Goal: Information Seeking & Learning: Find specific fact

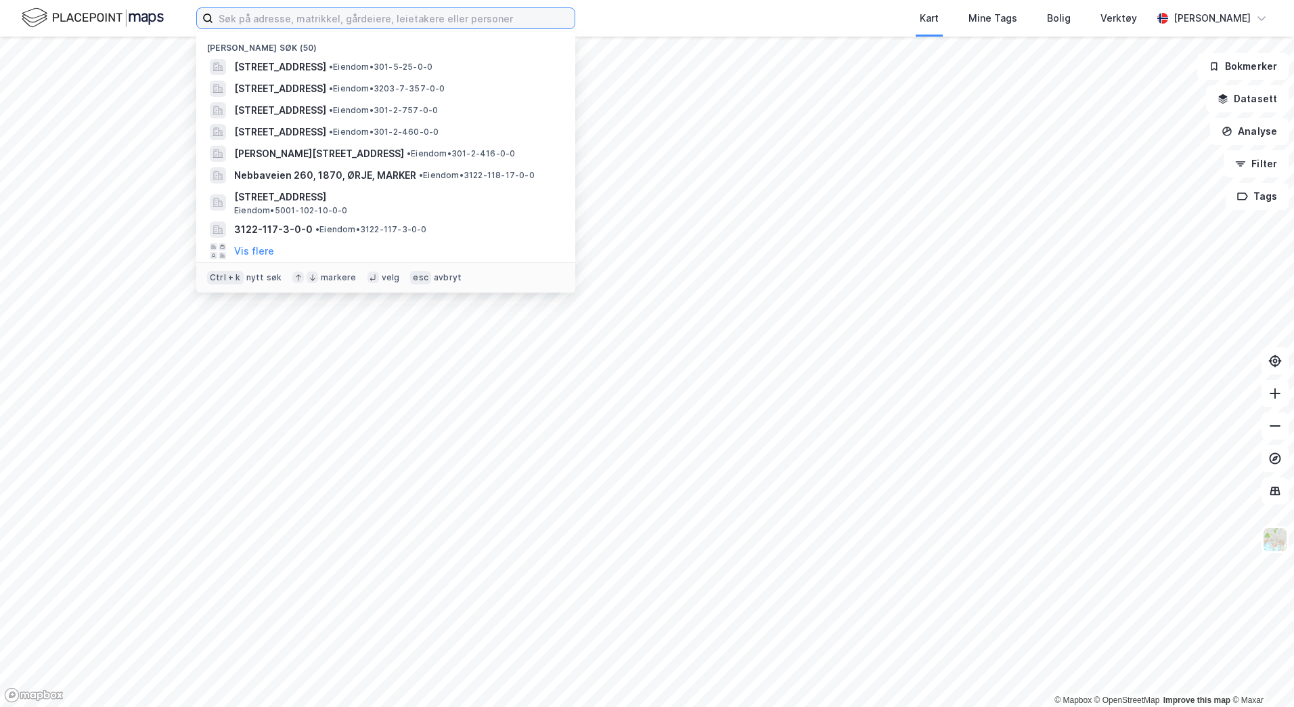
click at [303, 23] on input at bounding box center [394, 18] width 362 height 20
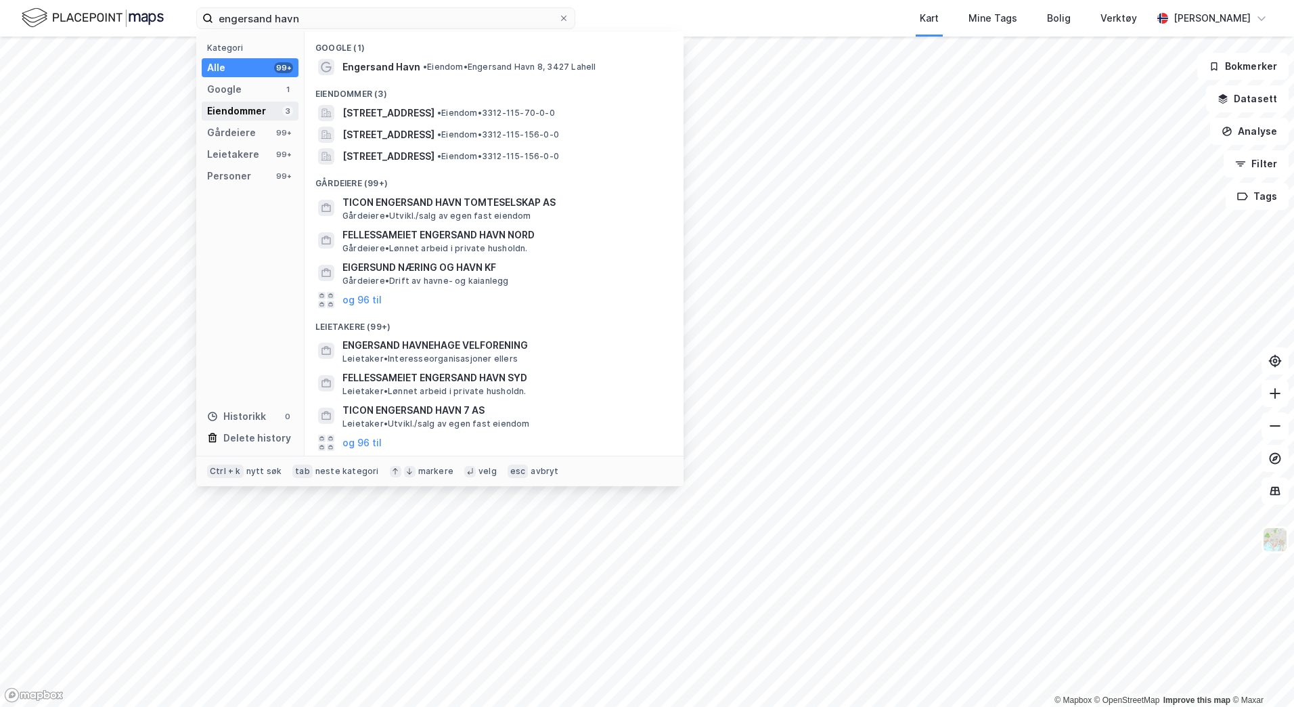
click at [234, 112] on div "Eiendommer" at bounding box center [236, 111] width 59 height 16
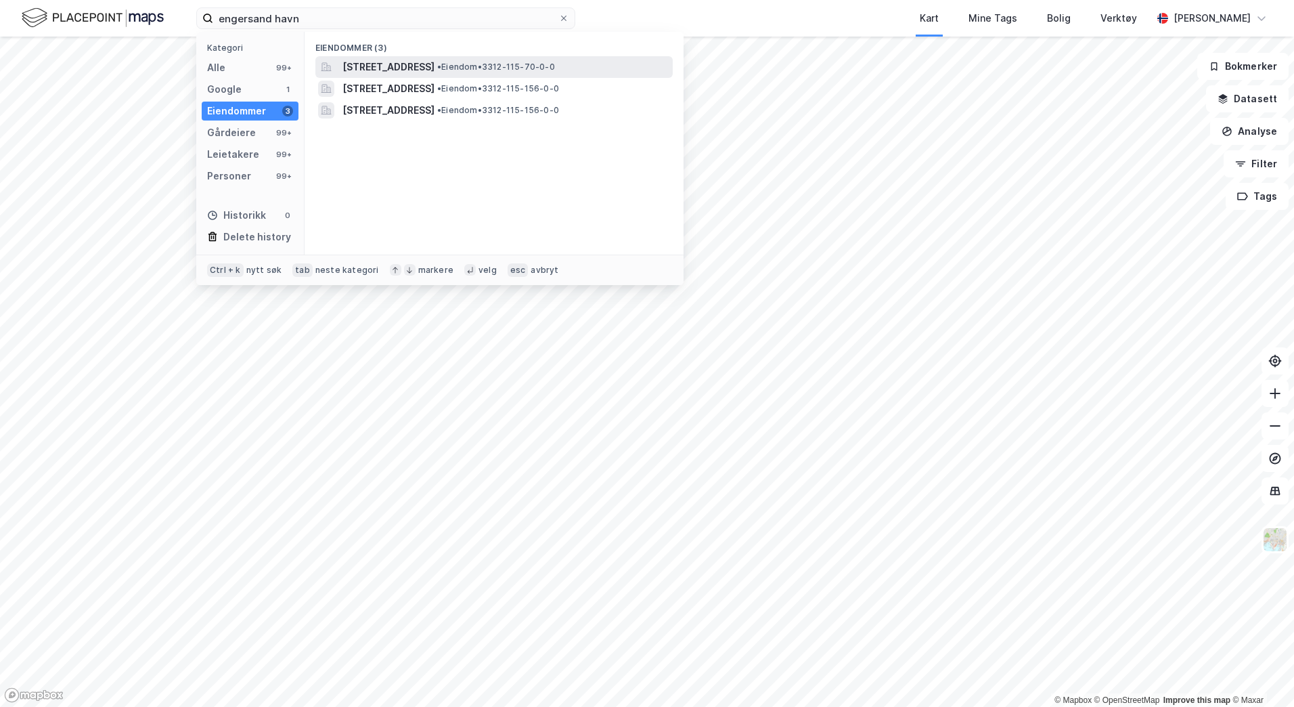
click at [376, 74] on span "[STREET_ADDRESS]" at bounding box center [389, 67] width 92 height 16
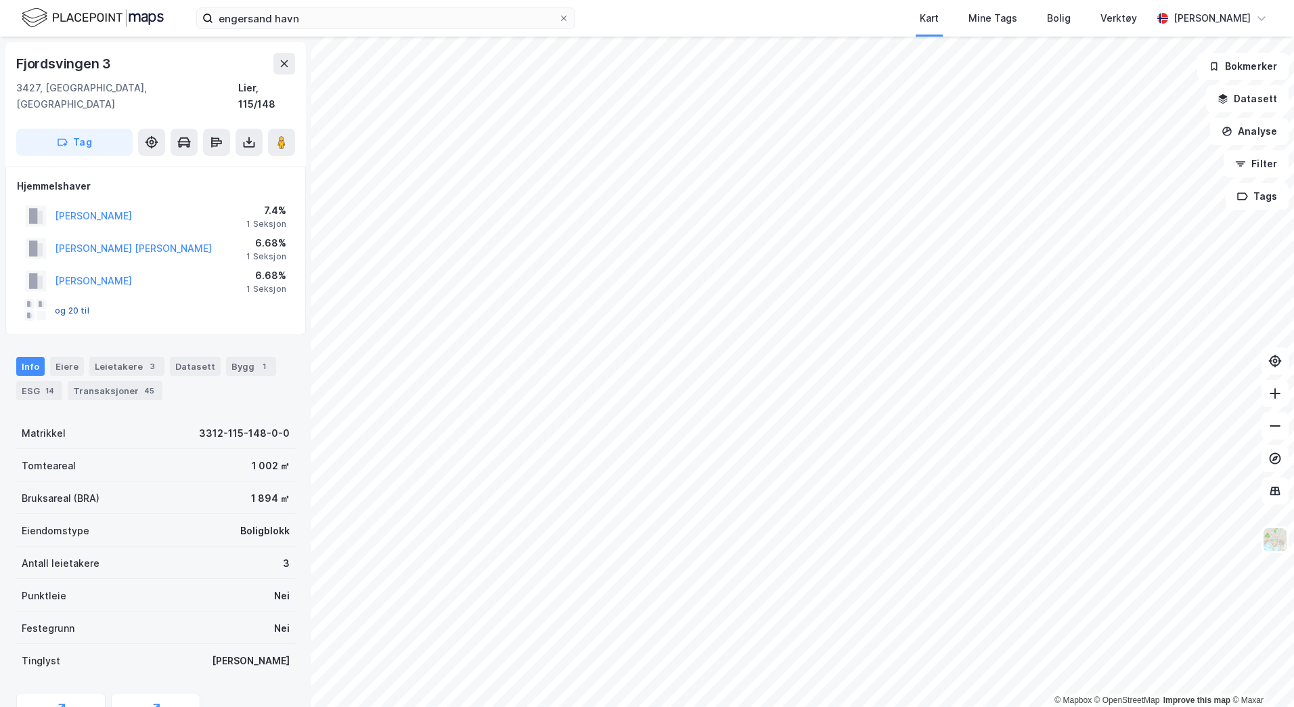
click at [0, 0] on button "og 20 til" at bounding box center [0, 0] width 0 height 0
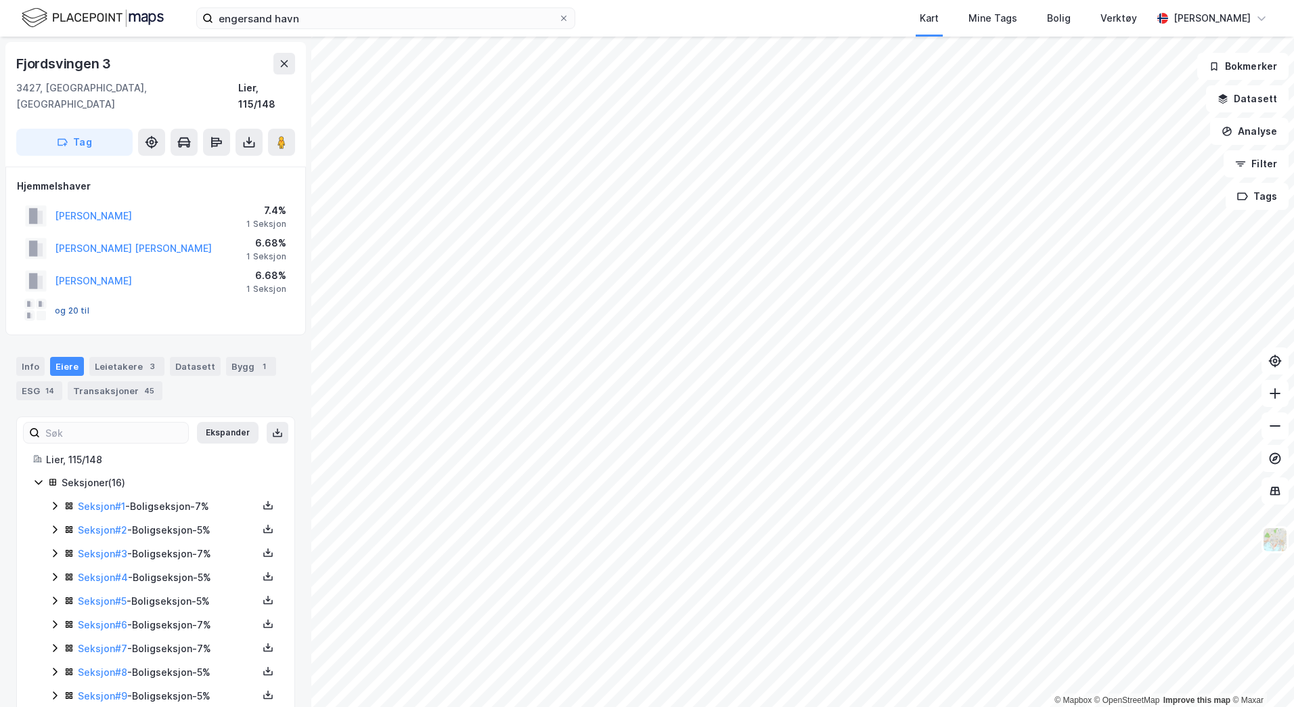
click at [0, 0] on button "og 20 til" at bounding box center [0, 0] width 0 height 0
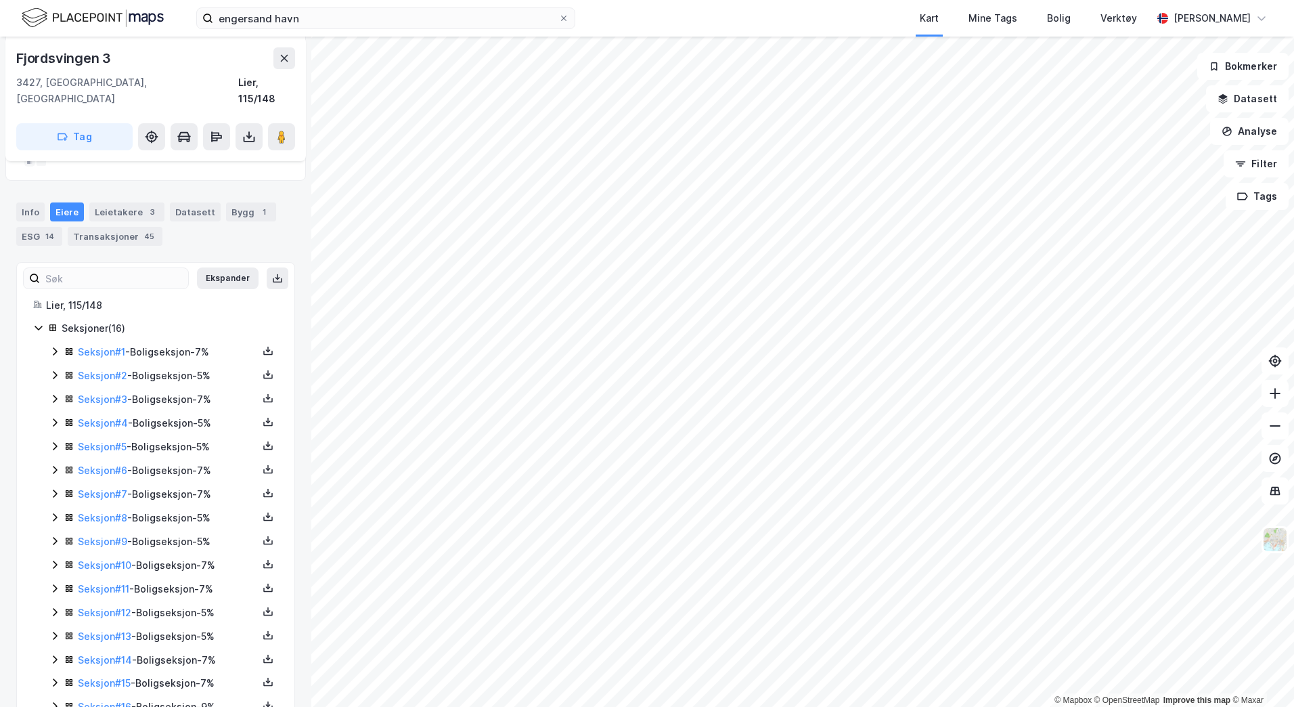
scroll to position [180, 0]
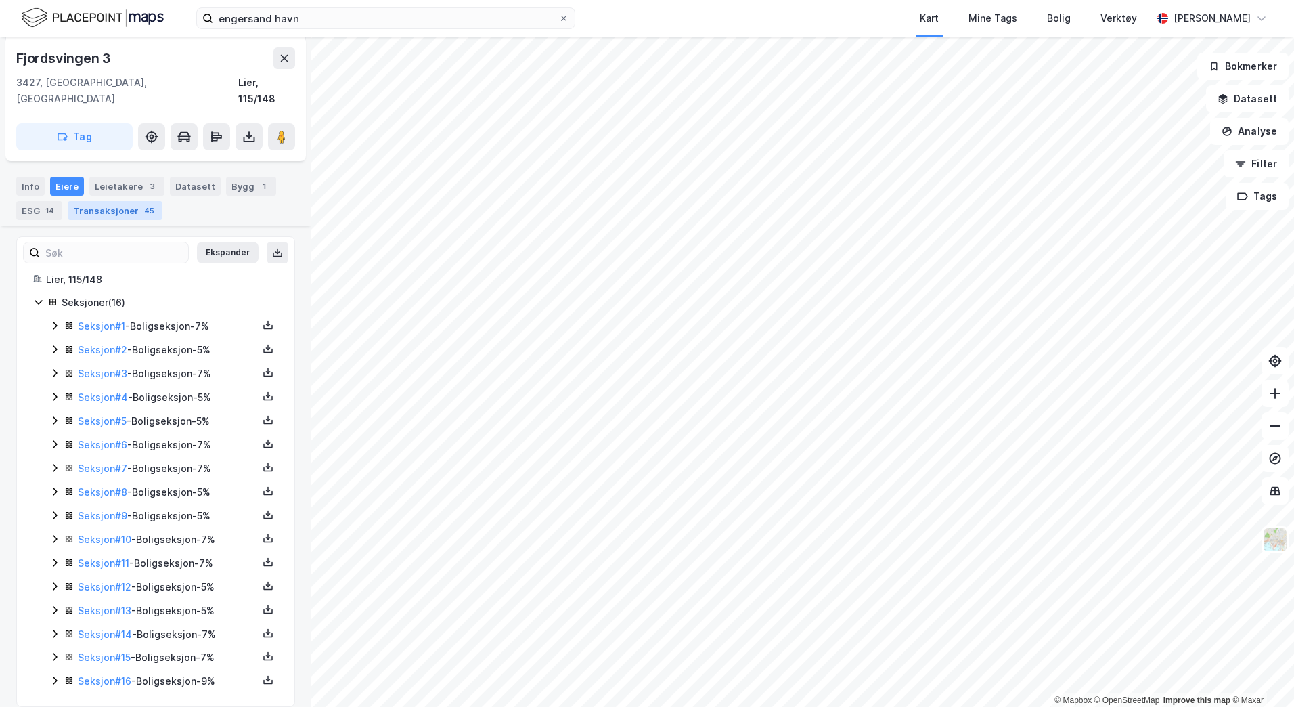
click at [105, 201] on div "Transaksjoner 45" at bounding box center [115, 210] width 95 height 19
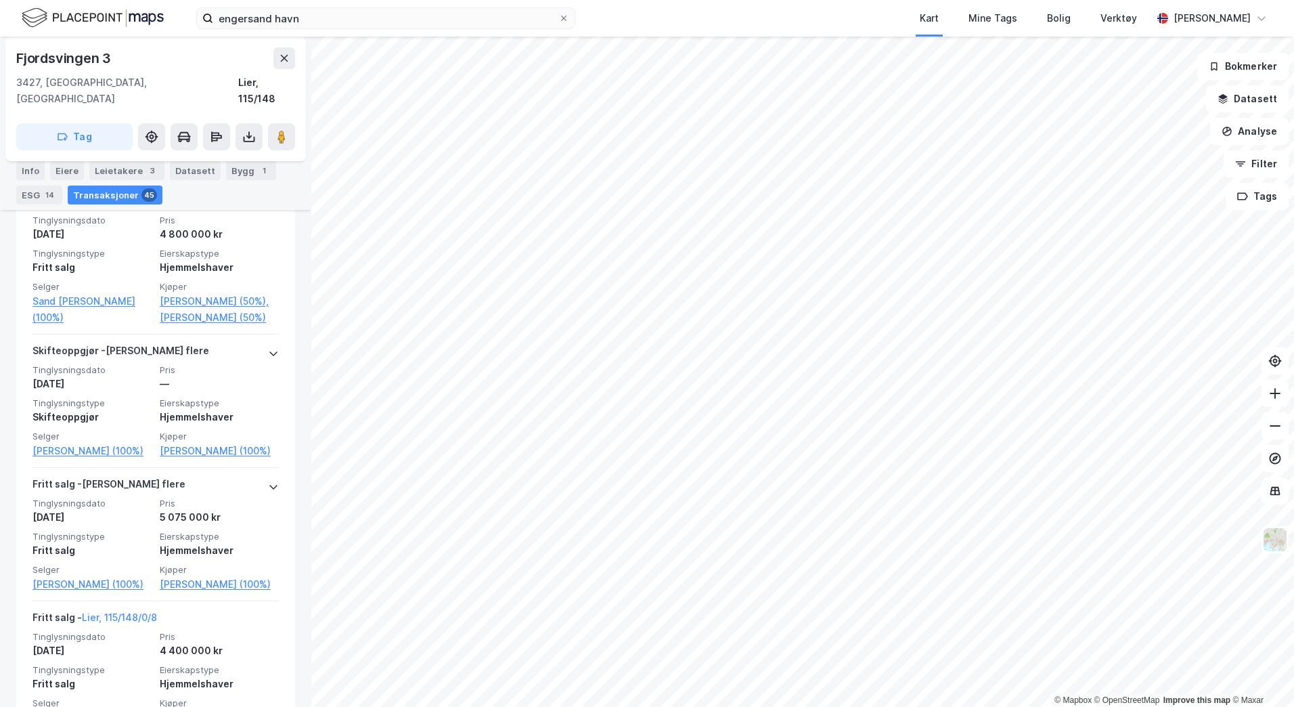
scroll to position [1256, 0]
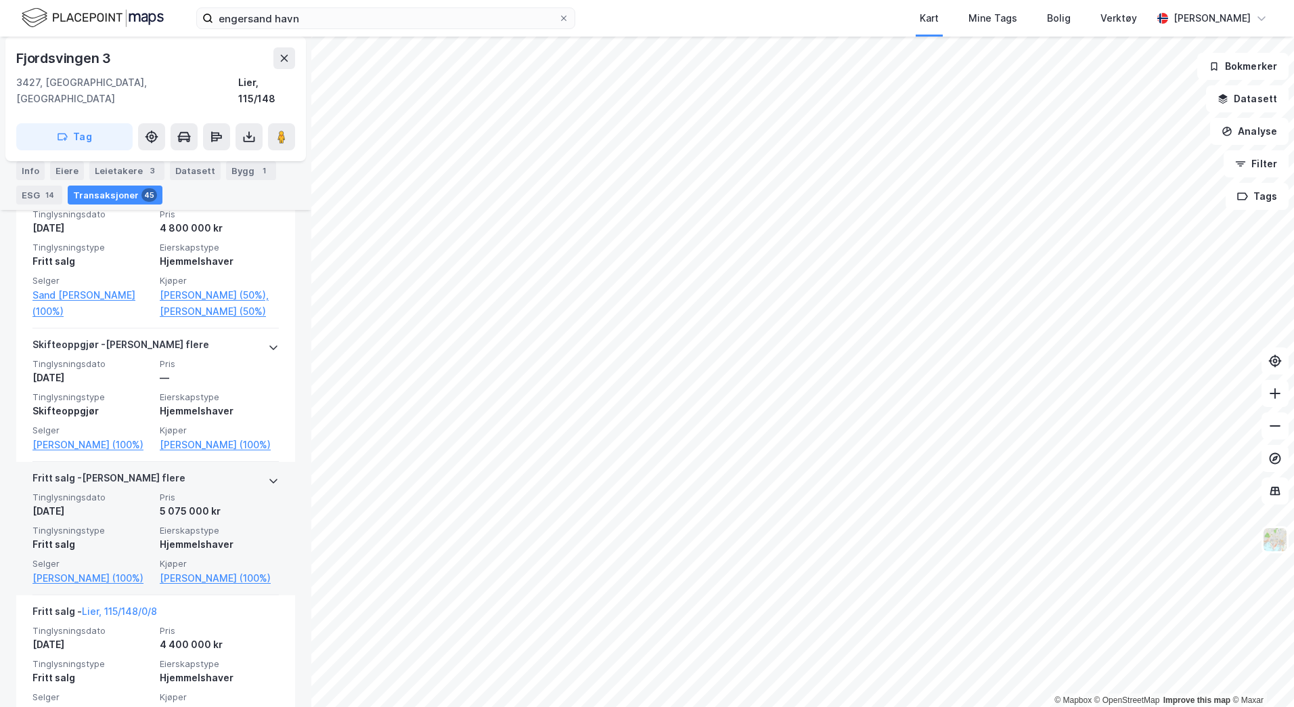
click at [175, 519] on div "5 075 000 kr" at bounding box center [219, 511] width 119 height 16
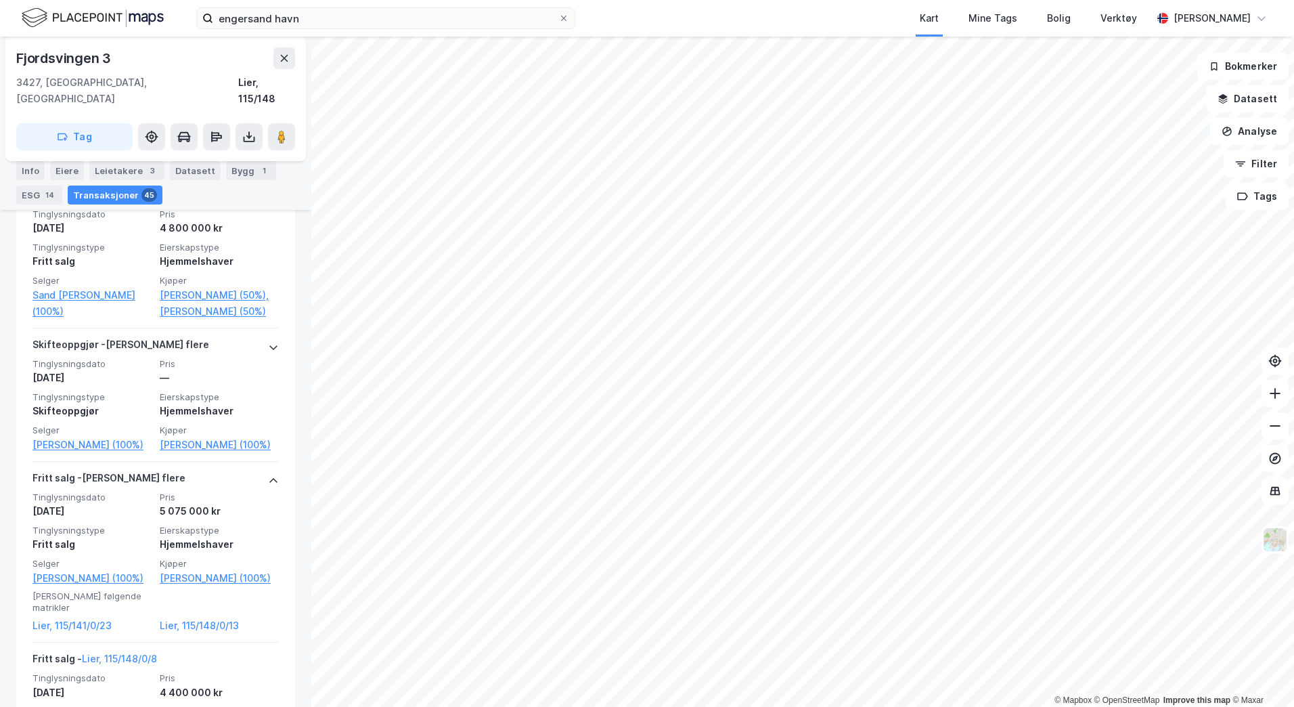
scroll to position [1269, 0]
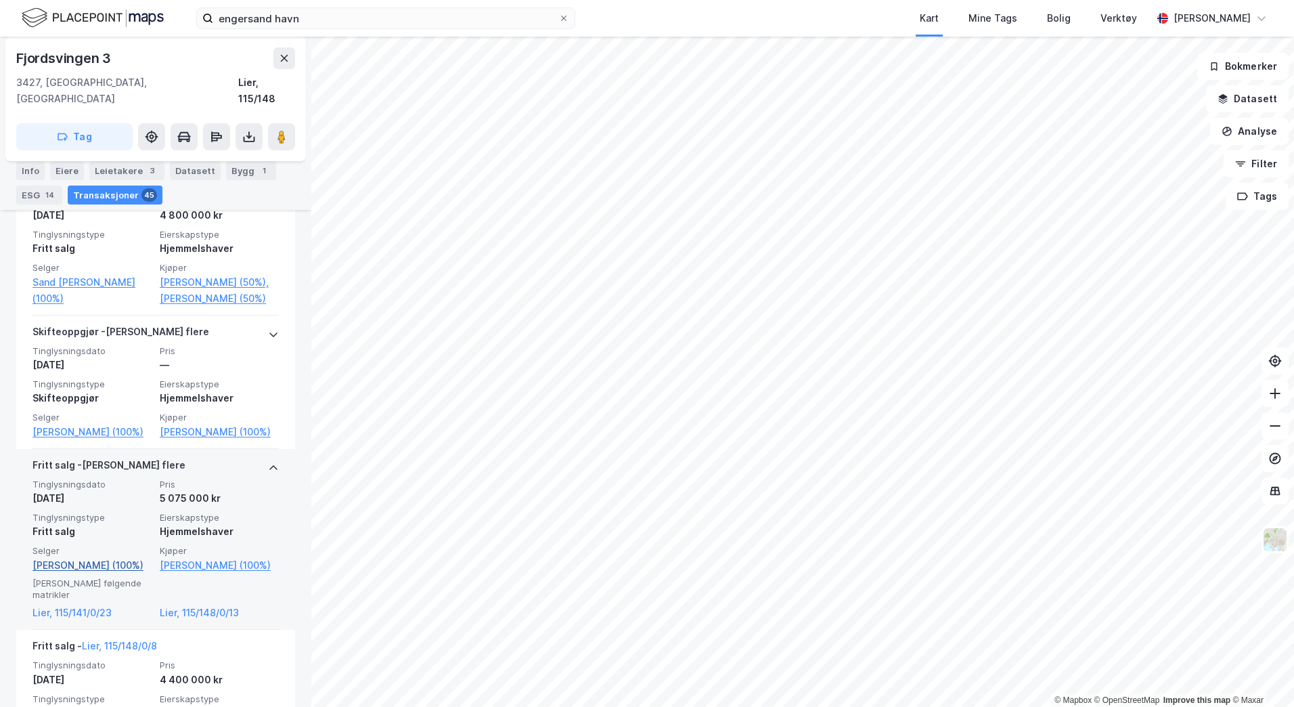
click at [95, 573] on link "[PERSON_NAME] (100%)" at bounding box center [91, 565] width 119 height 16
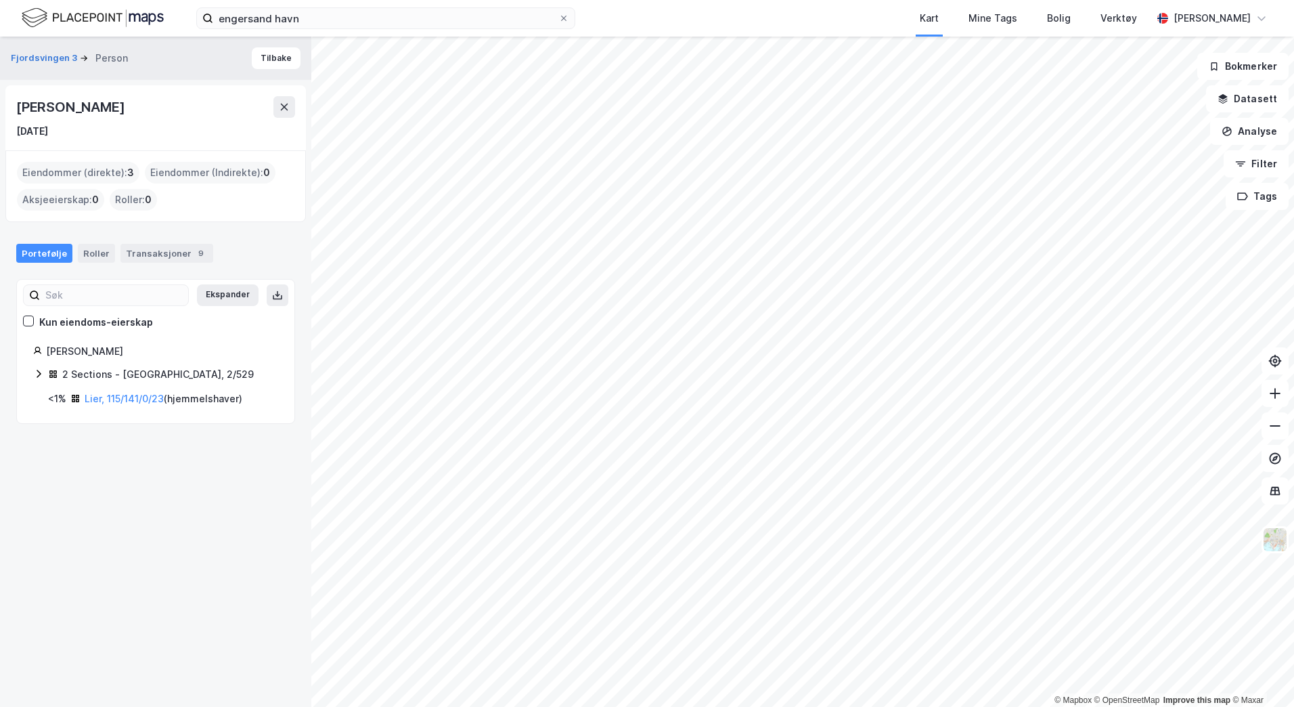
click at [38, 372] on icon at bounding box center [38, 373] width 11 height 11
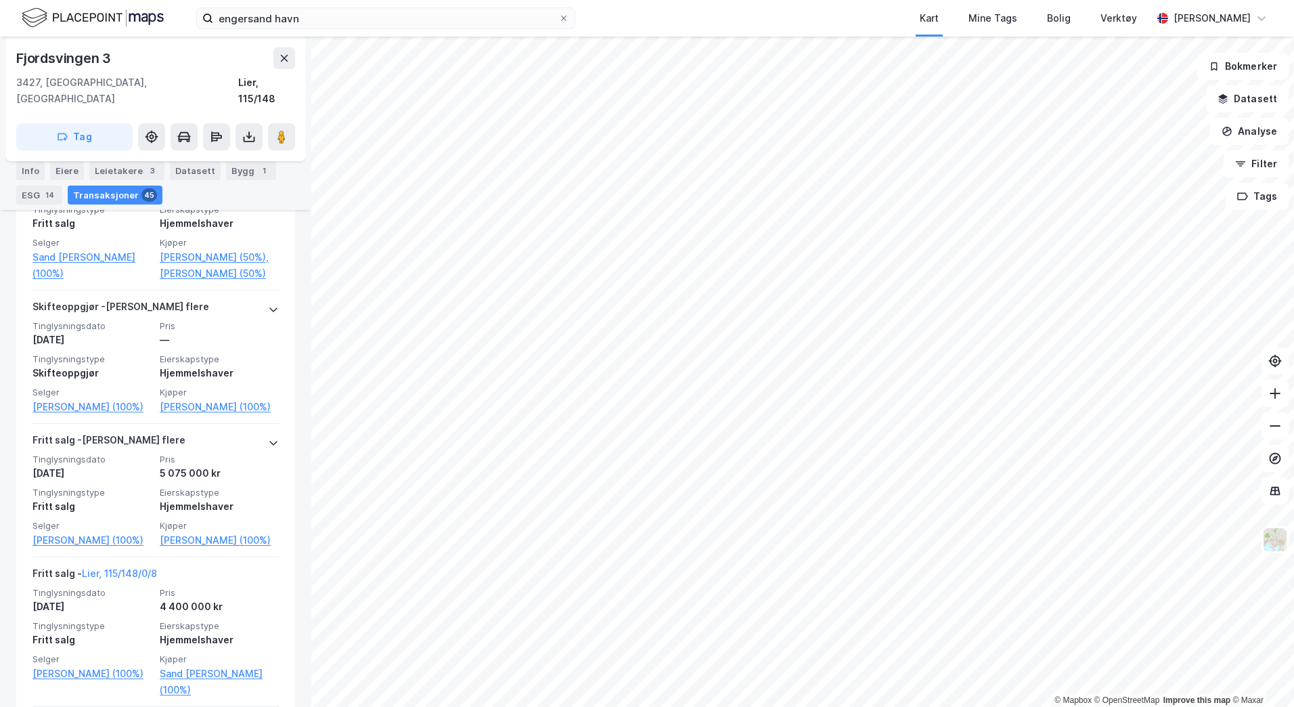
scroll to position [1306, 0]
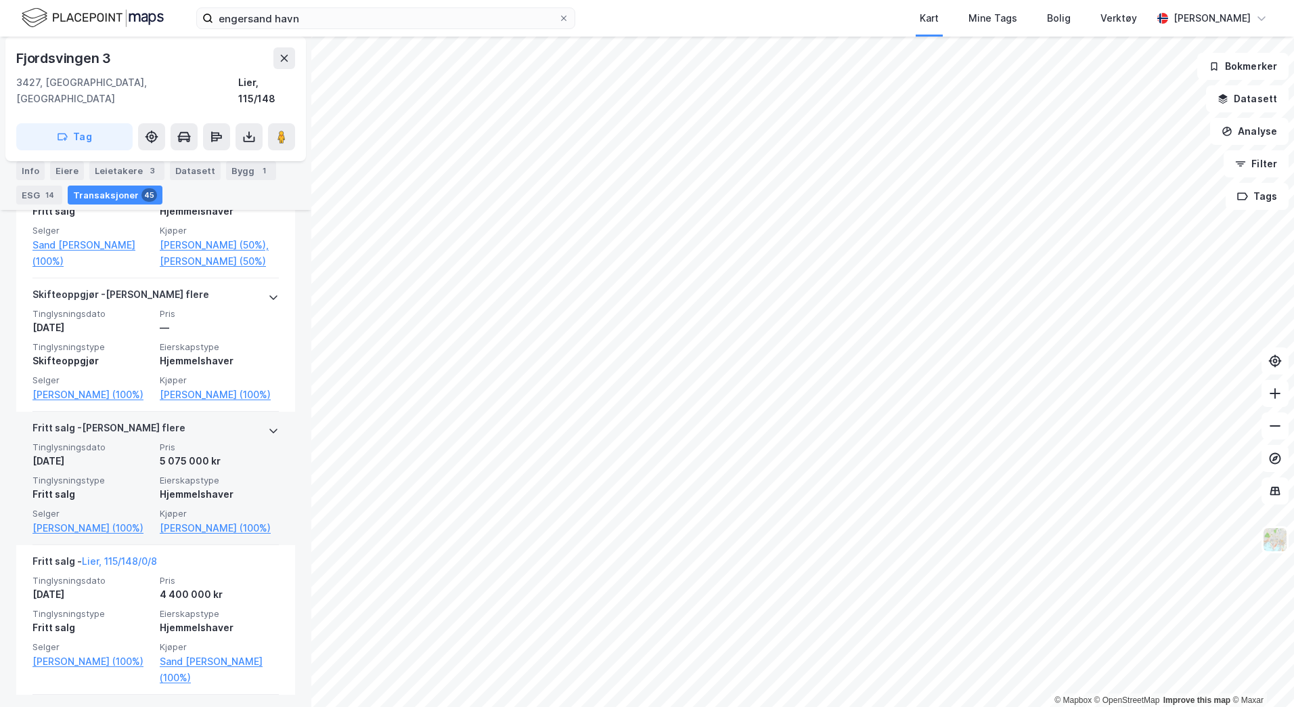
click at [210, 535] on div "Tinglysningsdato [DATE] Pris 5 075 000 kr Tinglysningstype Fritt salg Eierskaps…" at bounding box center [155, 488] width 246 height 95
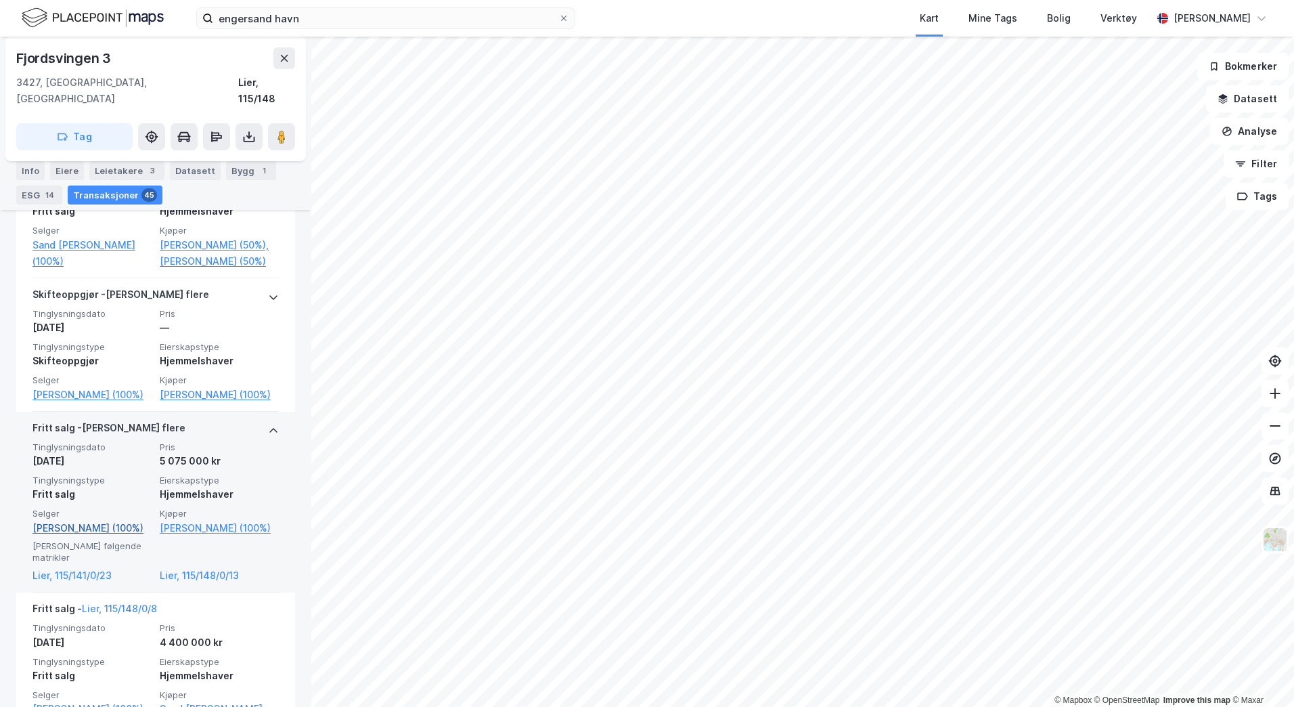
click at [74, 536] on link "[PERSON_NAME] (100%)" at bounding box center [91, 528] width 119 height 16
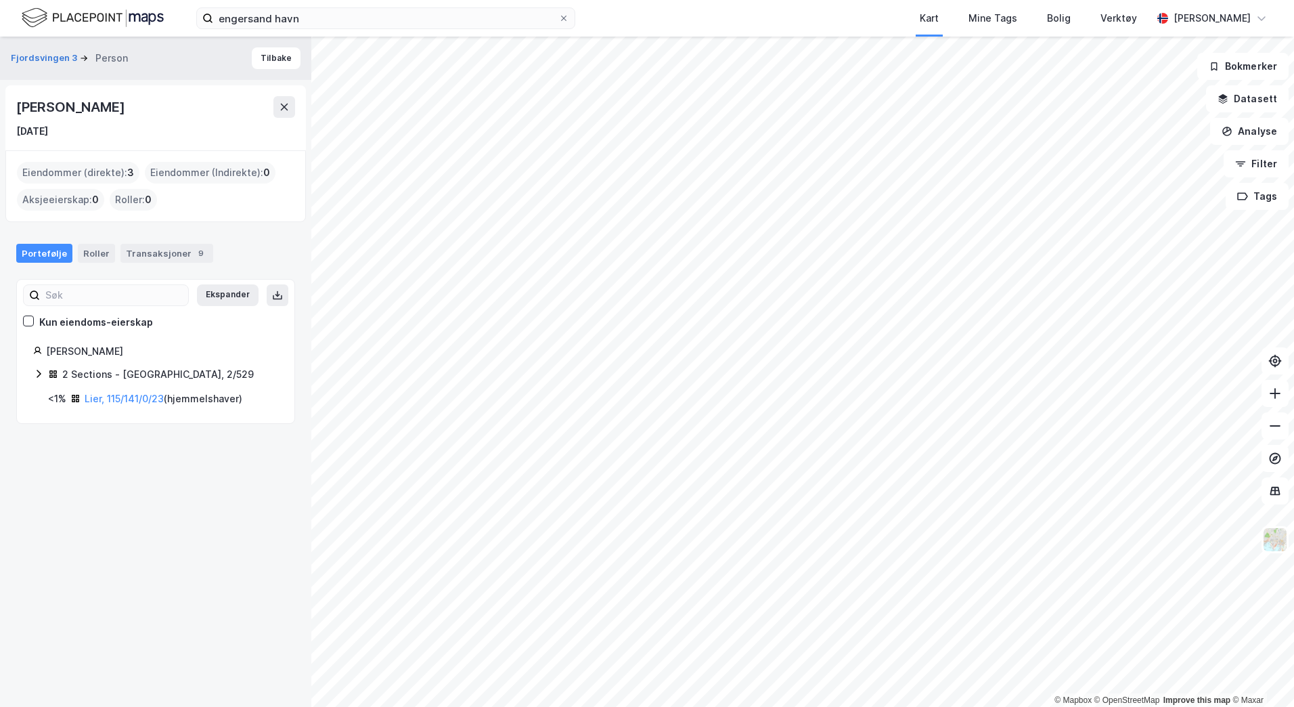
click at [42, 370] on icon at bounding box center [38, 373] width 11 height 11
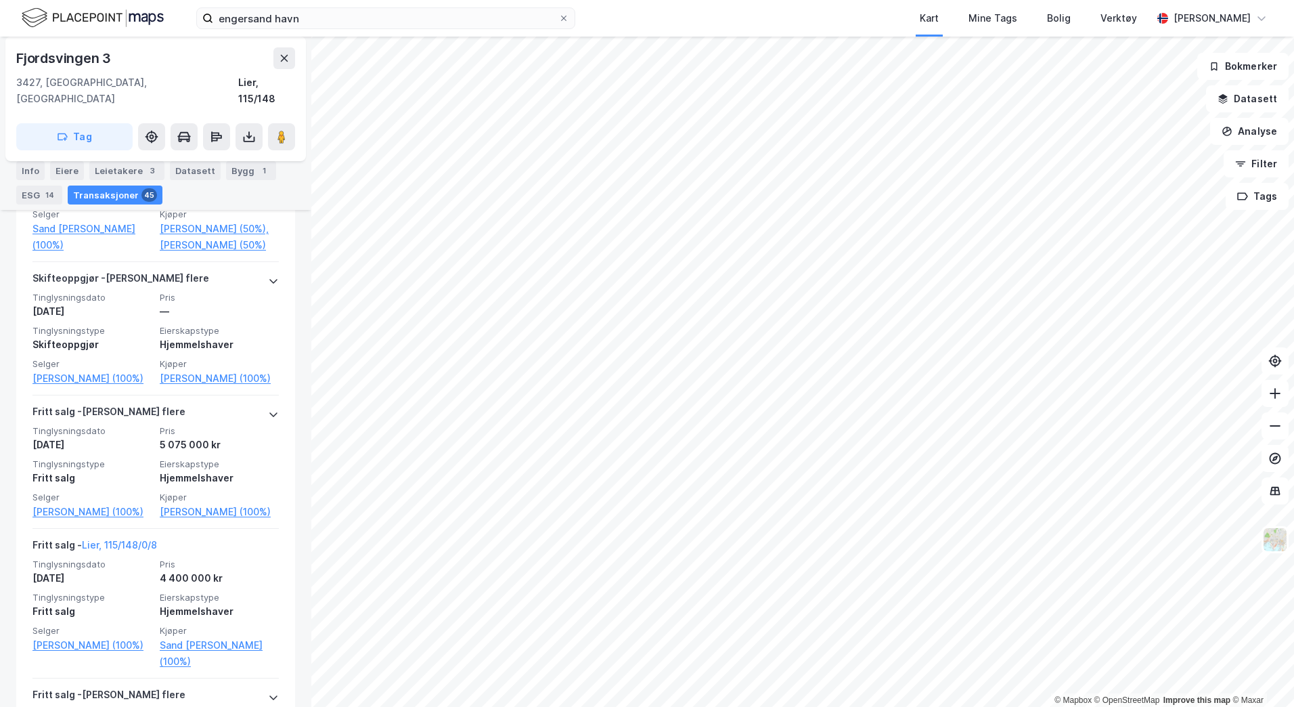
scroll to position [1352, 0]
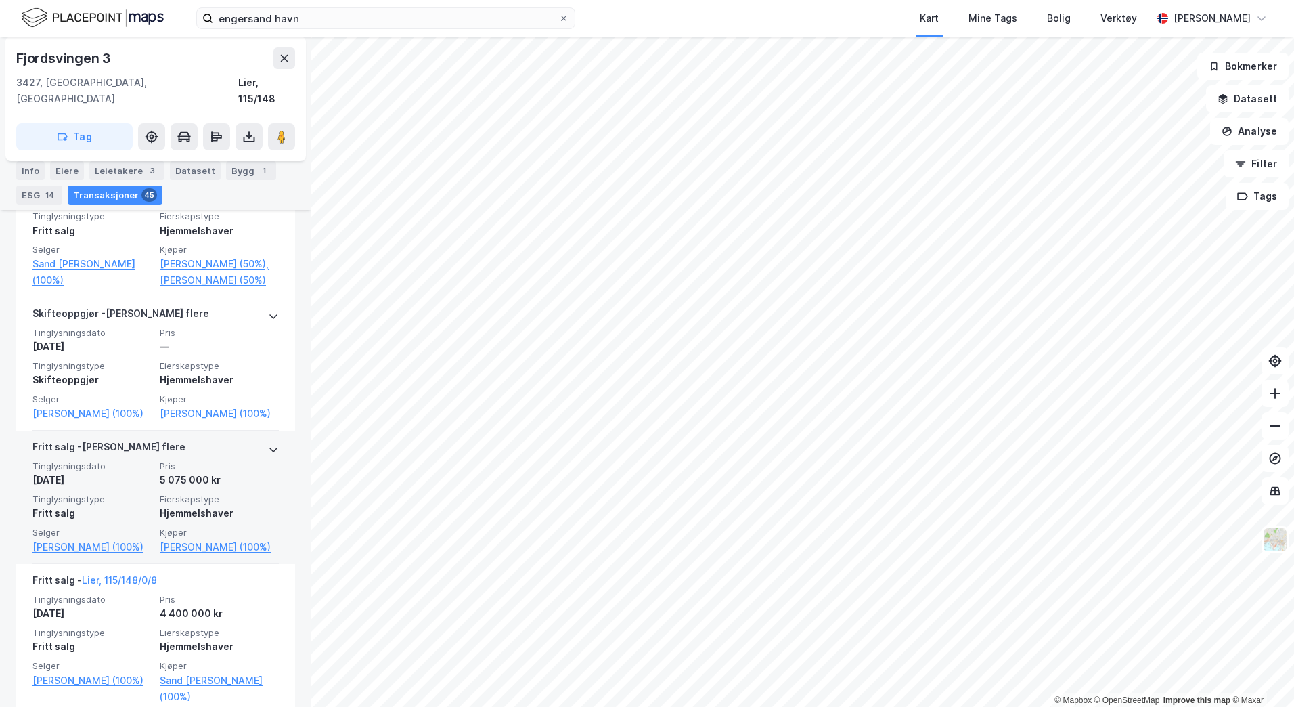
click at [238, 454] on div "[PERSON_NAME] flere" at bounding box center [155, 450] width 246 height 22
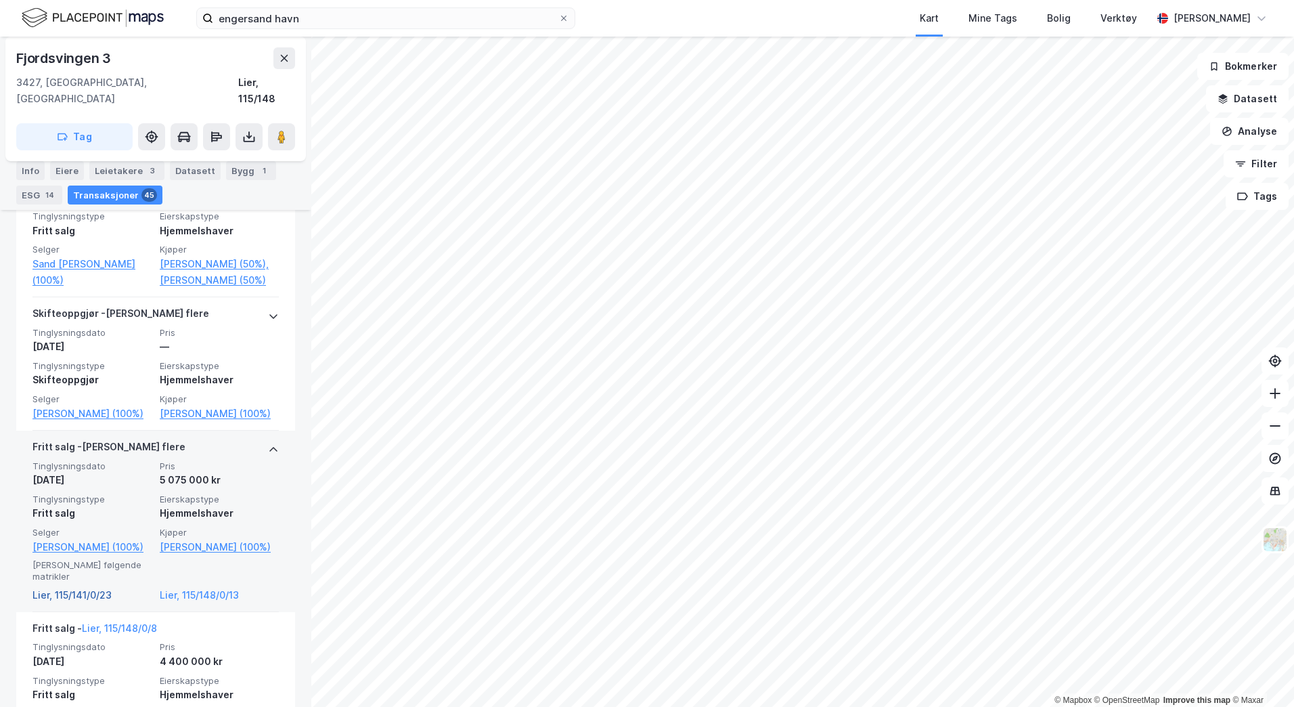
click at [85, 587] on link "Lier, 115/141/0/23" at bounding box center [91, 595] width 119 height 16
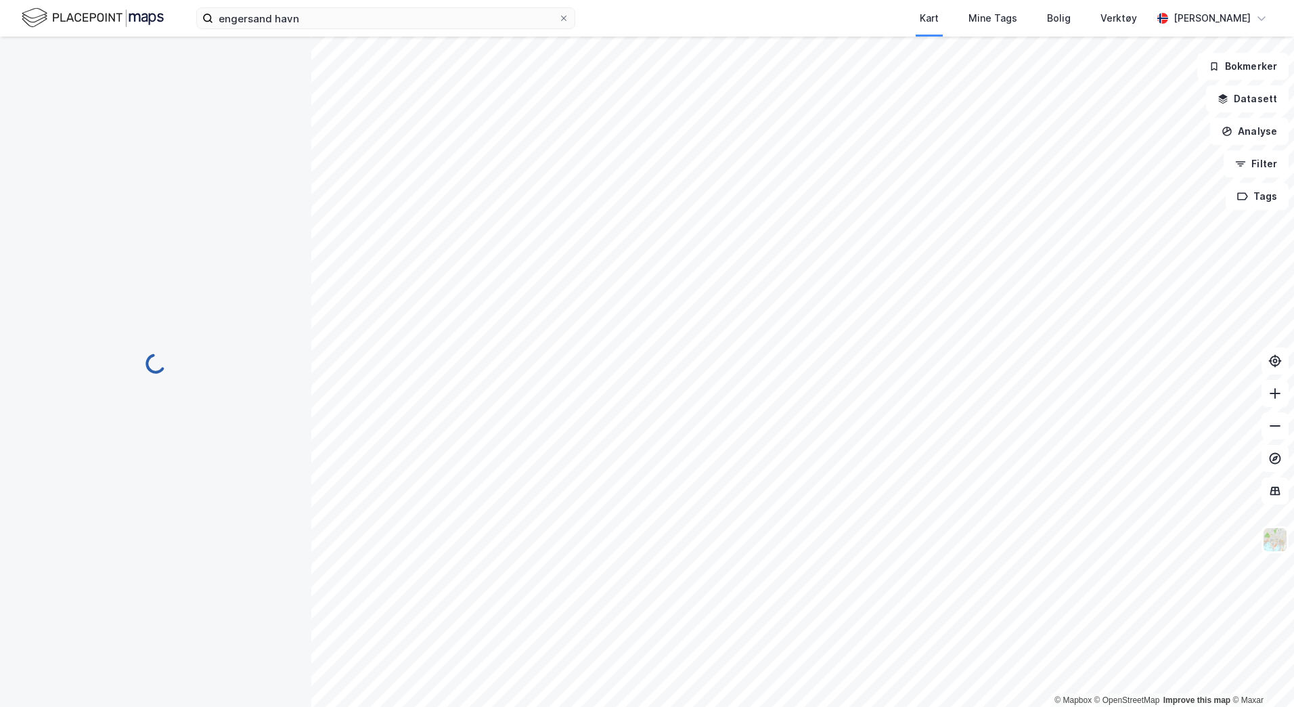
scroll to position [151, 0]
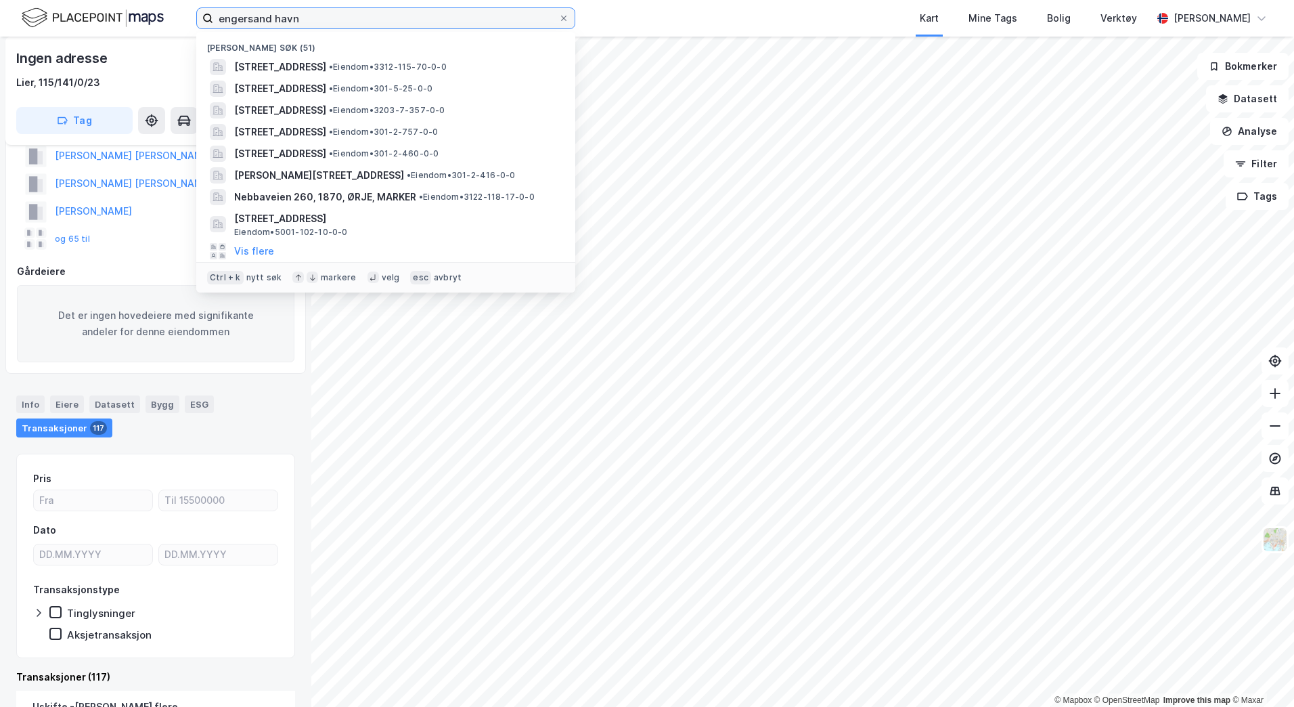
click at [313, 24] on input "engersand havn" at bounding box center [385, 18] width 345 height 20
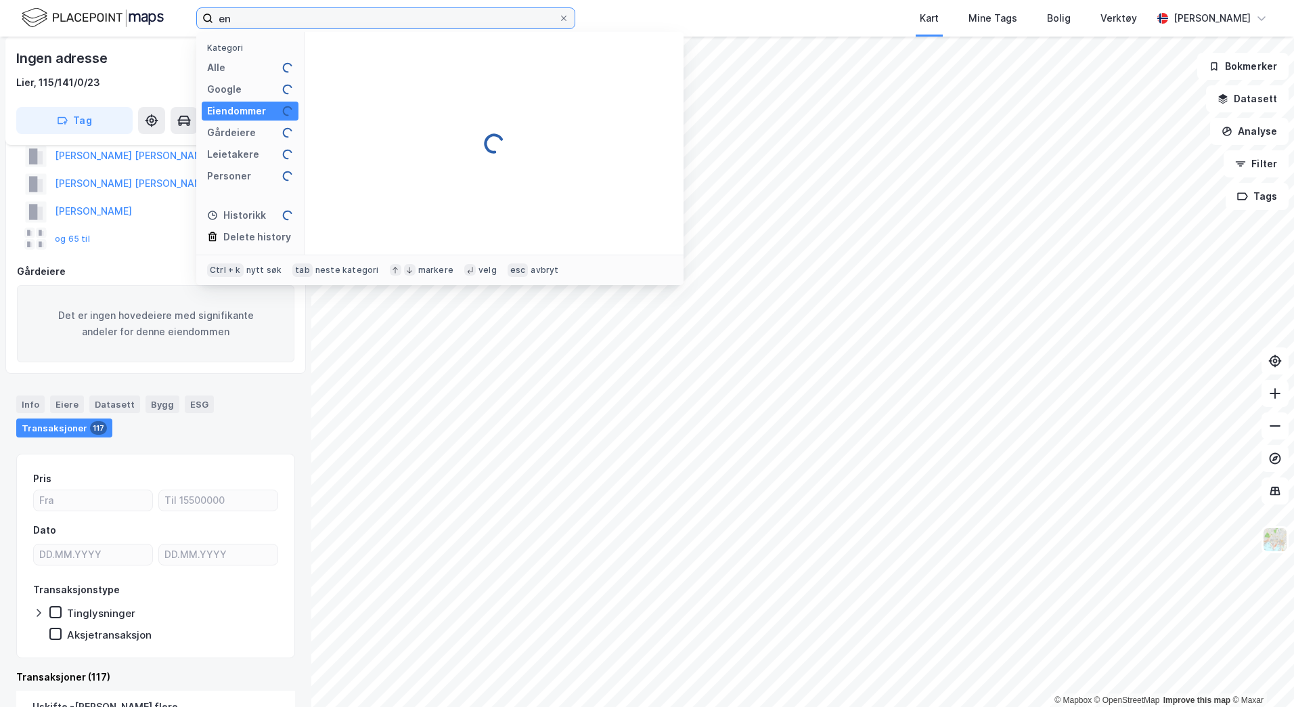
type input "e"
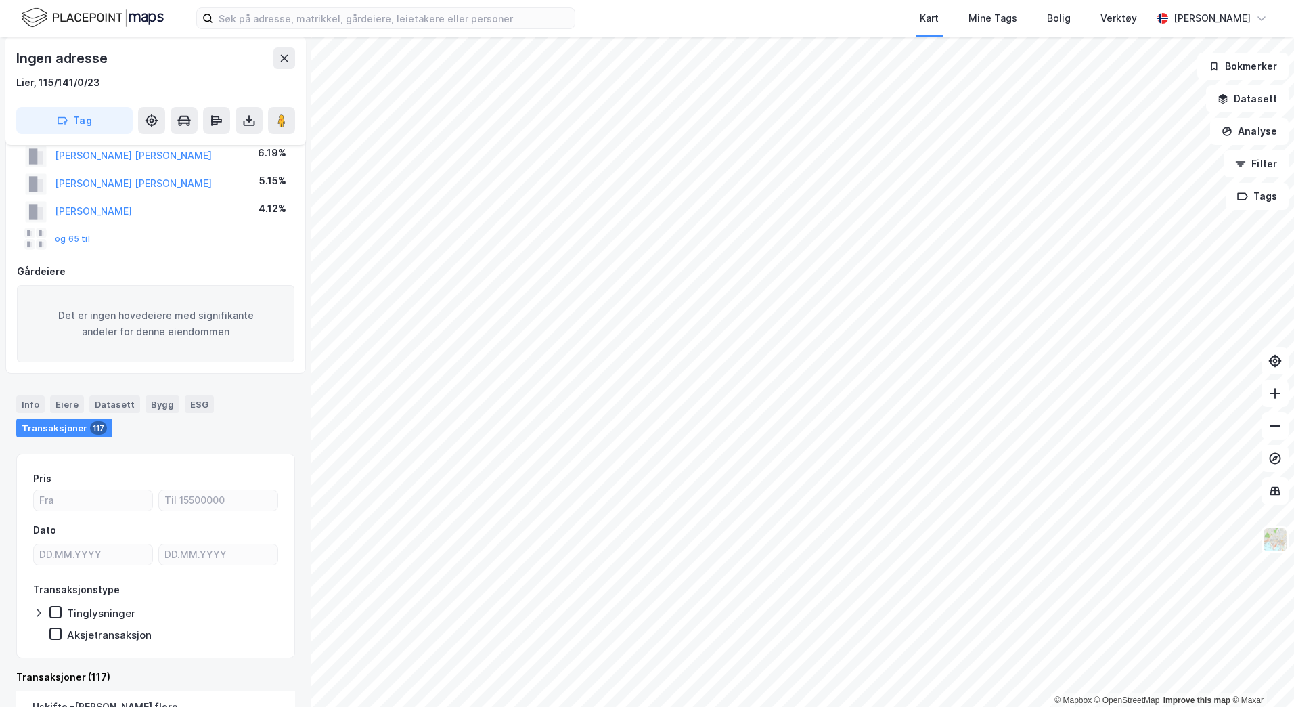
click at [623, 13] on div "Kart Mine Tags Bolig Verktøy [PERSON_NAME]" at bounding box center [647, 18] width 1294 height 37
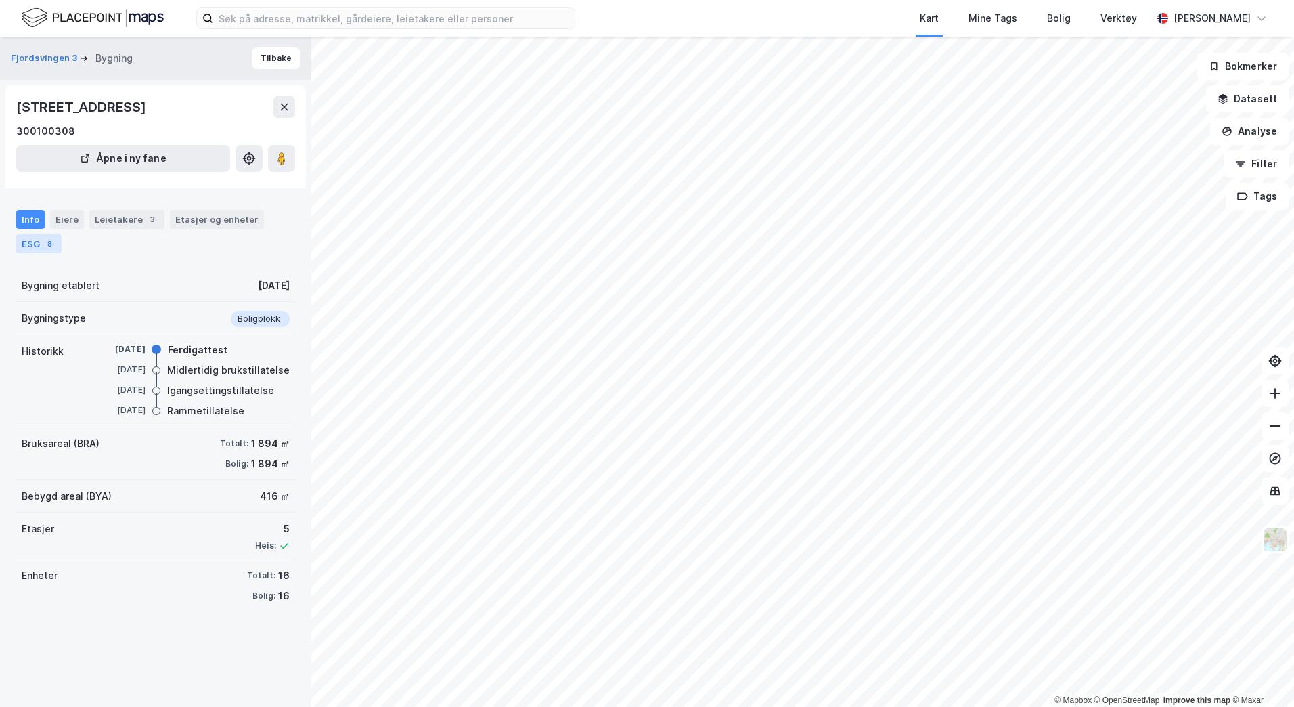
click at [38, 245] on div "ESG 8" at bounding box center [38, 243] width 45 height 19
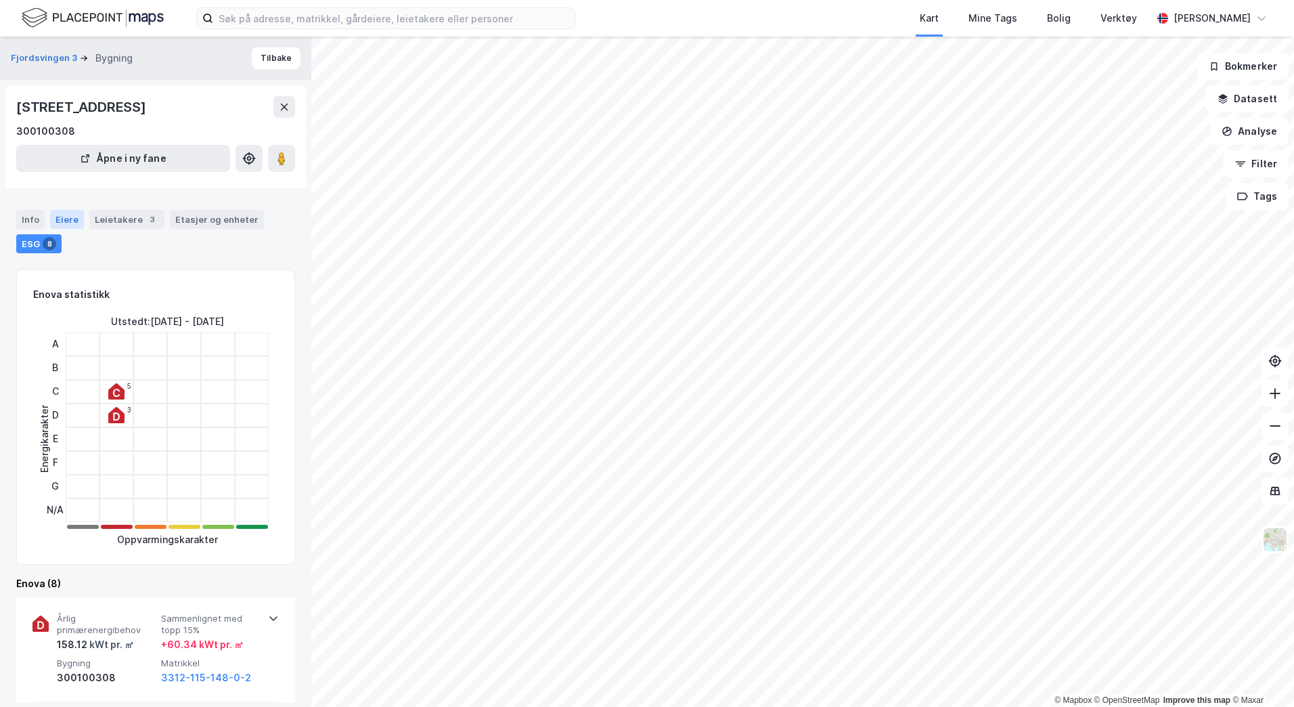
click at [64, 219] on div "Eiere" at bounding box center [67, 219] width 34 height 19
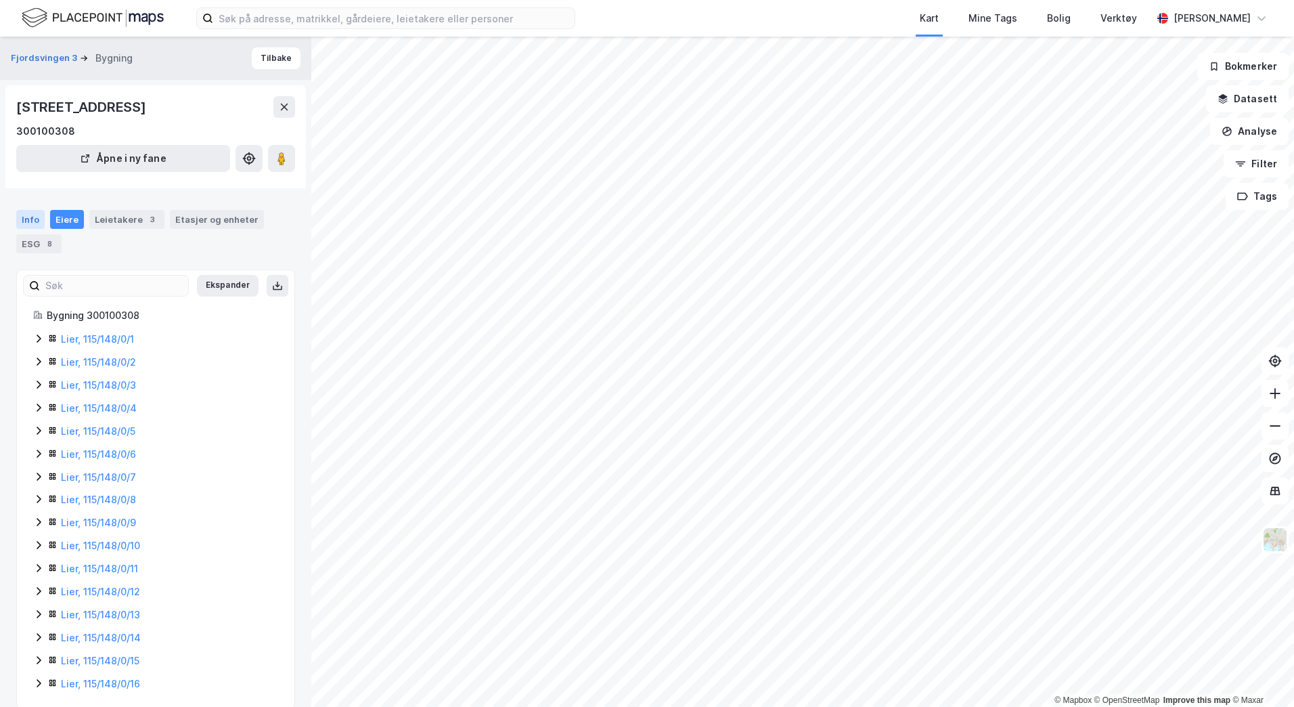
click at [28, 213] on div "Info" at bounding box center [30, 219] width 28 height 19
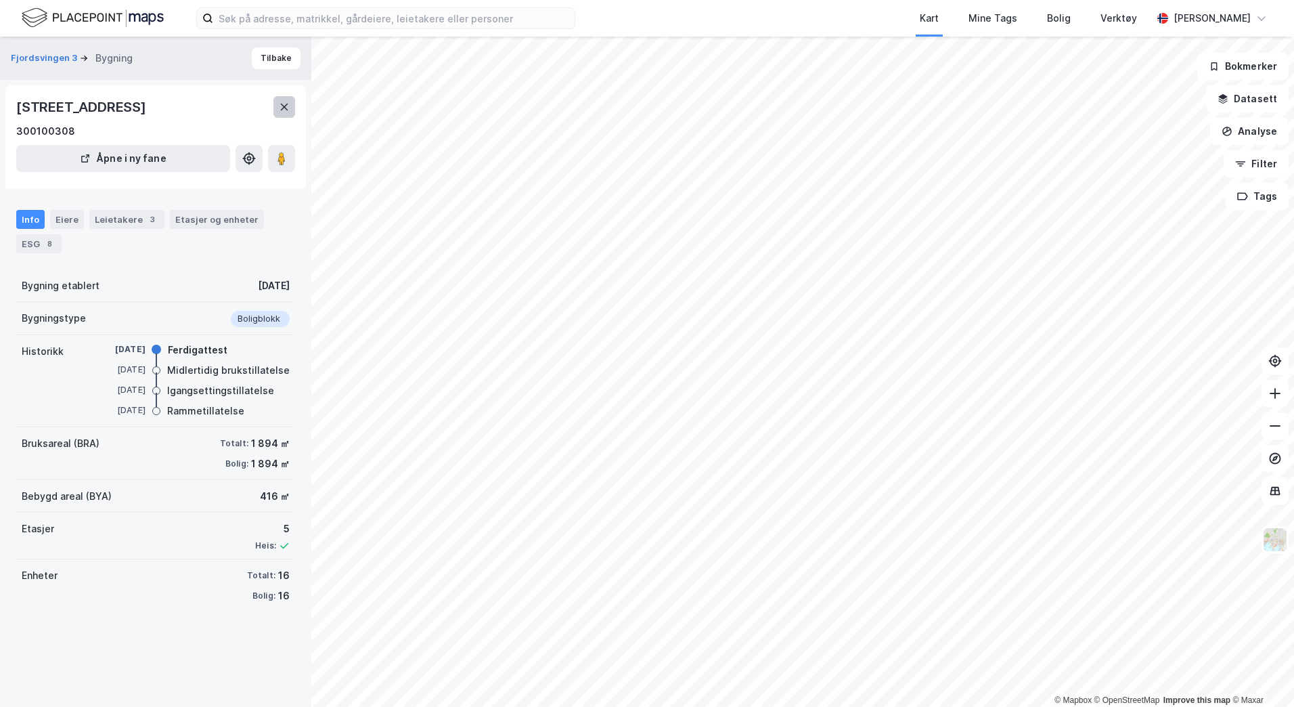
click at [282, 106] on icon at bounding box center [284, 107] width 11 height 11
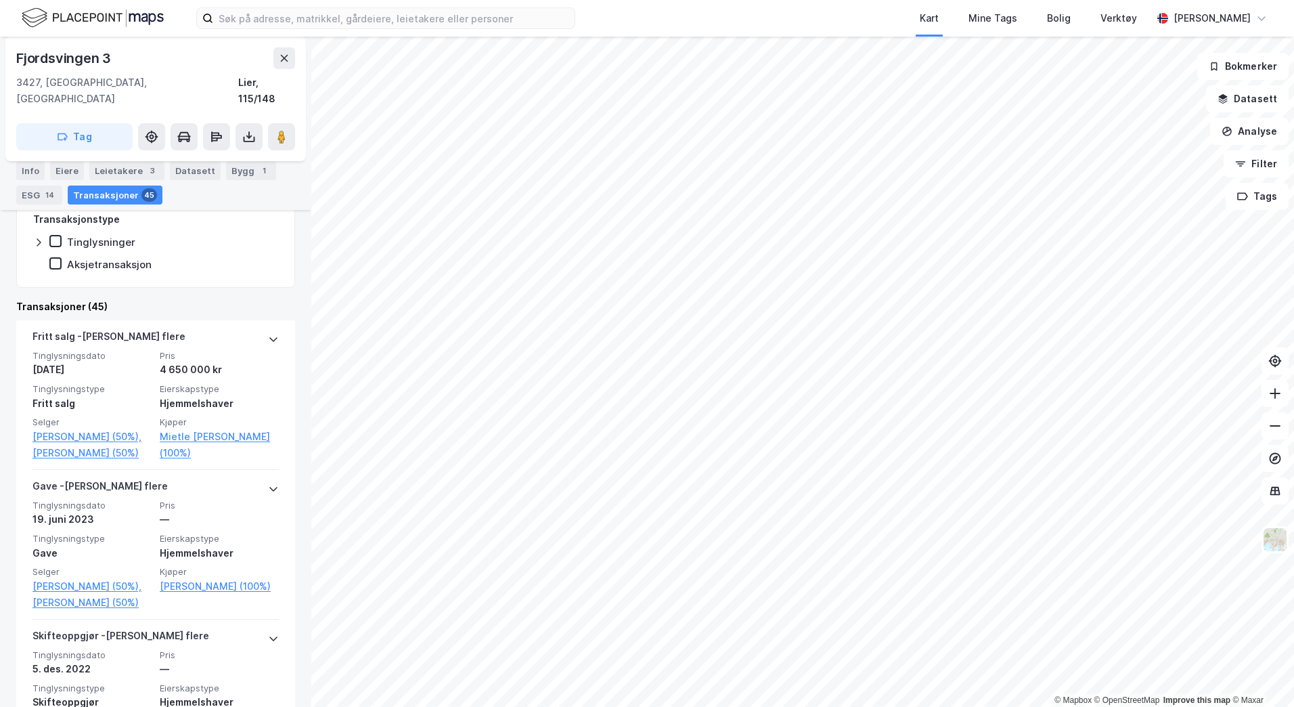
scroll to position [341, 0]
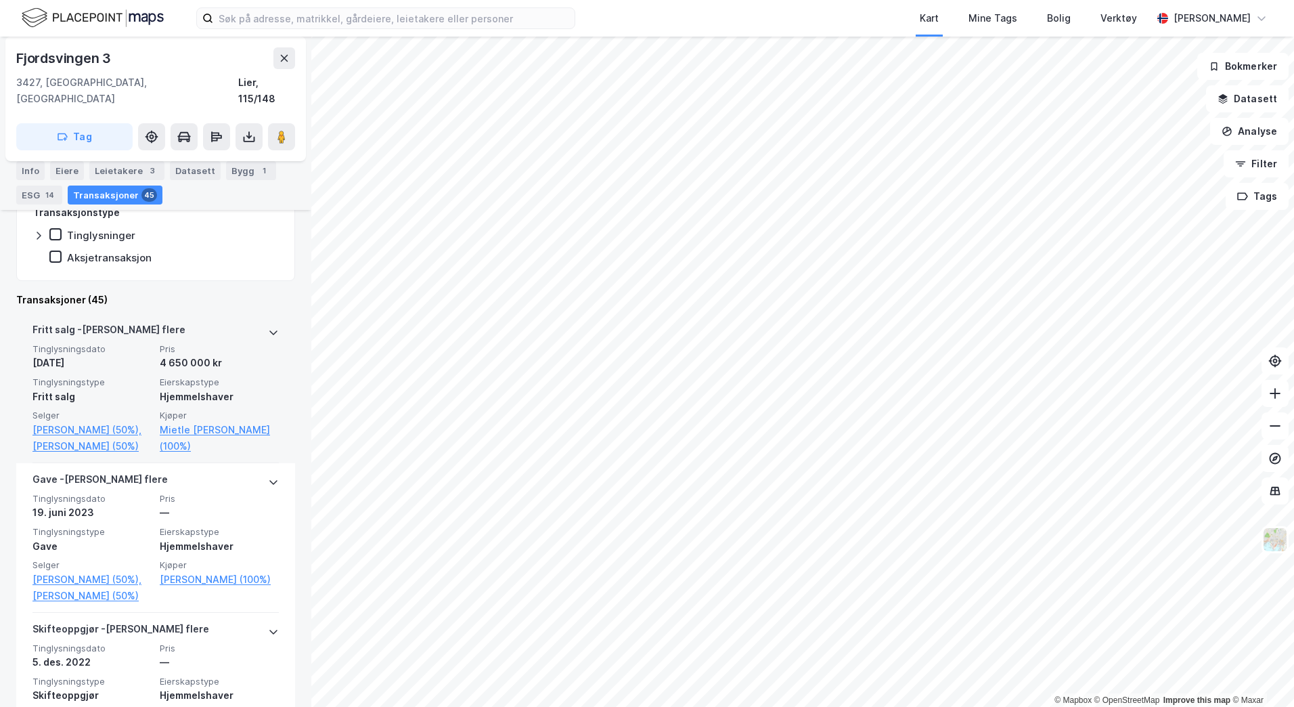
click at [244, 326] on div "[PERSON_NAME] flere" at bounding box center [155, 333] width 246 height 22
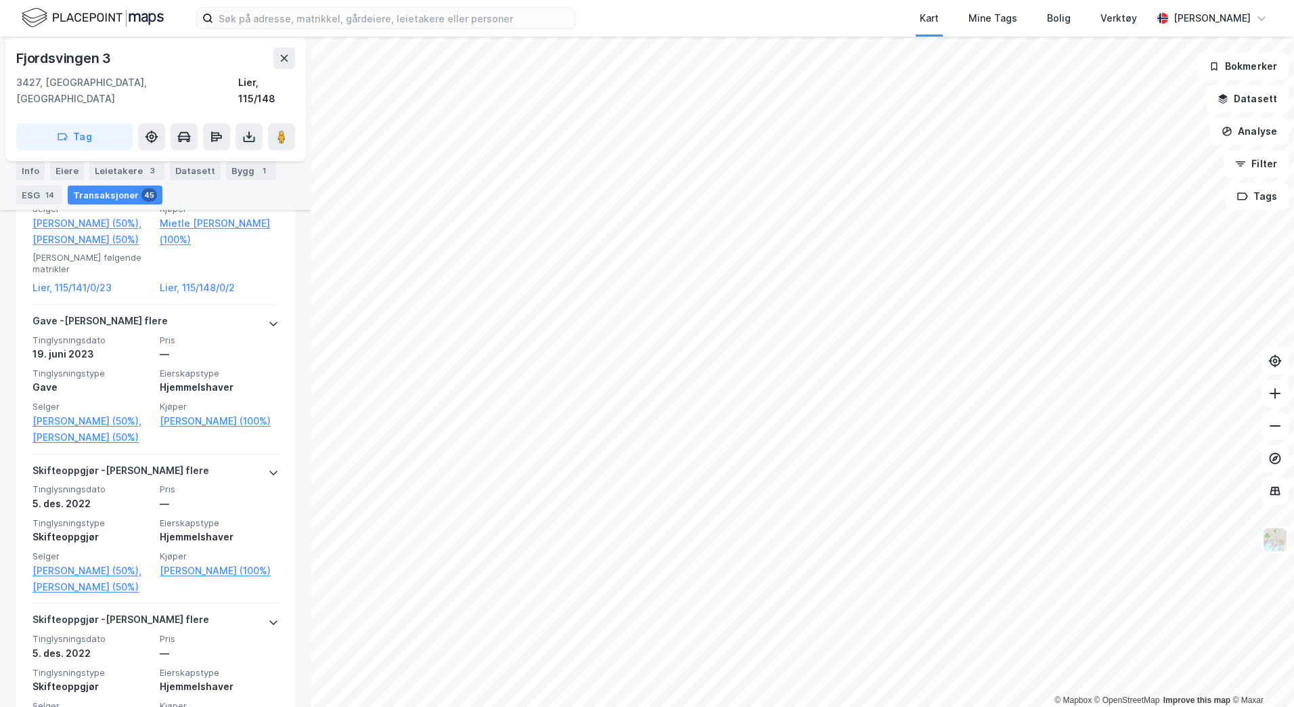
scroll to position [598, 0]
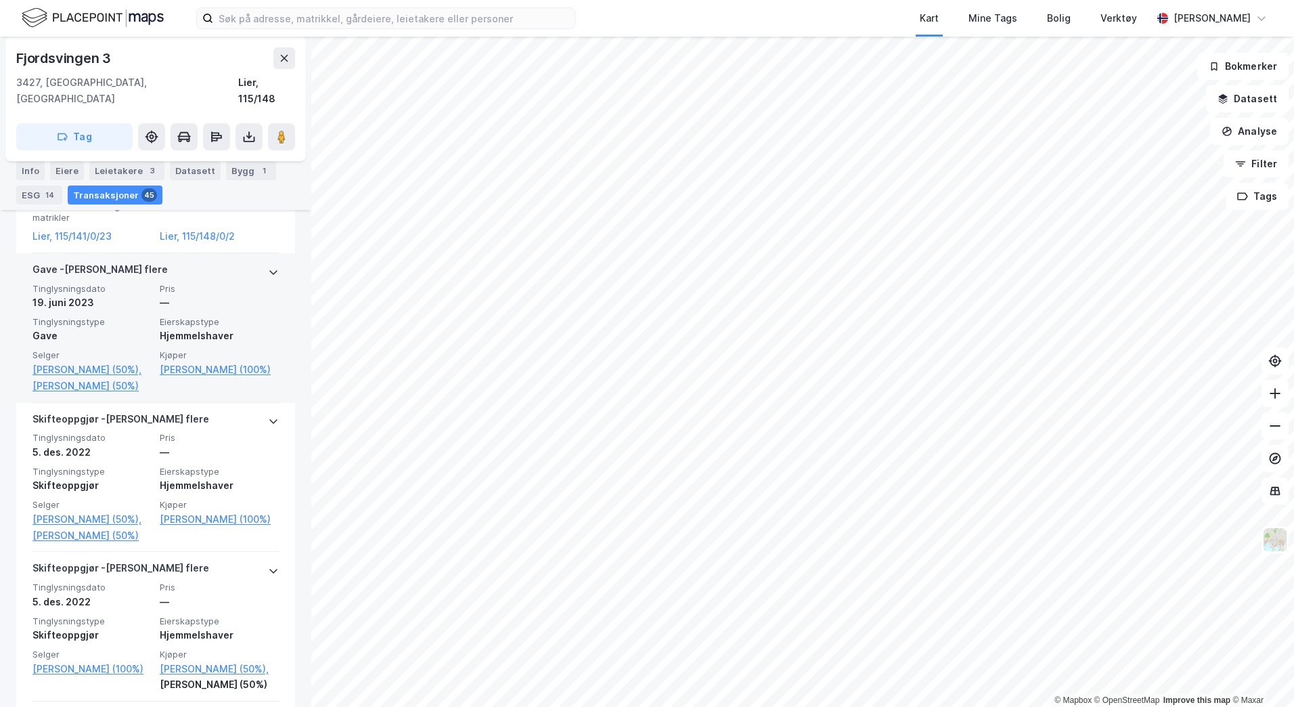
click at [194, 393] on div "Kjøper [PERSON_NAME] (100%)" at bounding box center [219, 371] width 119 height 44
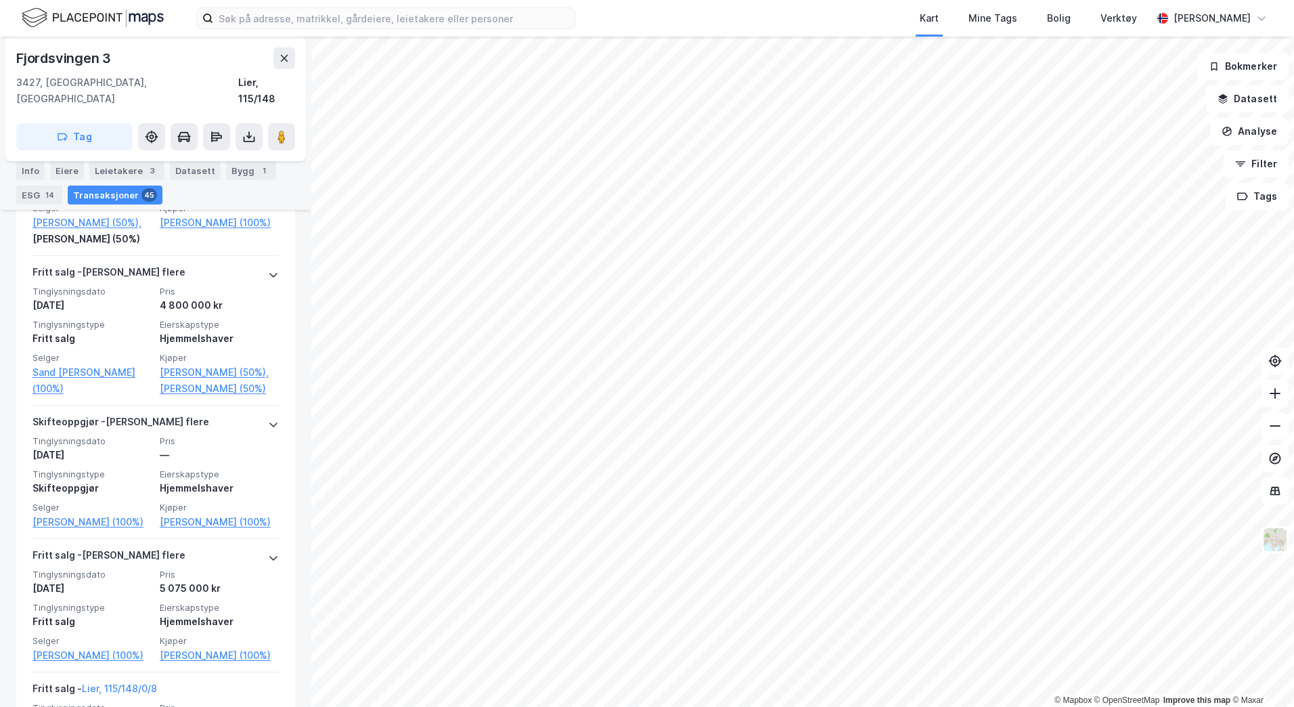
scroll to position [1311, 0]
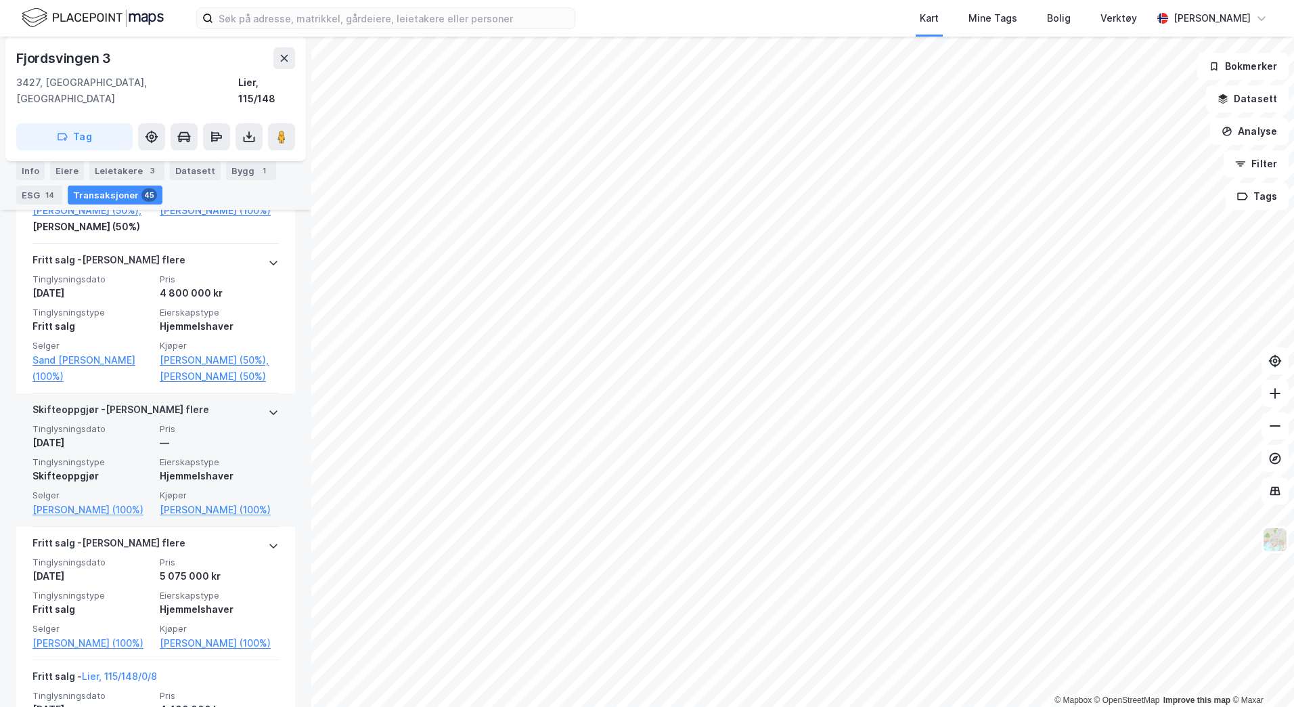
click at [225, 435] on span "Pris" at bounding box center [219, 429] width 119 height 12
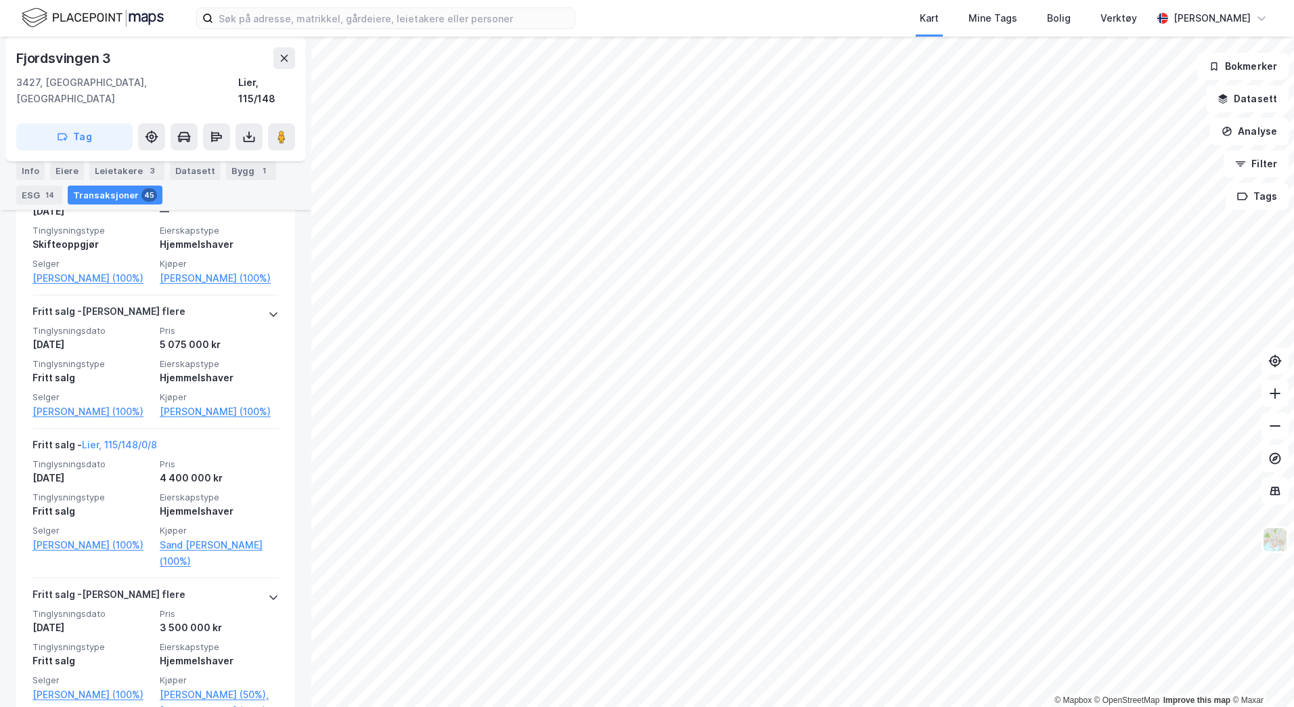
scroll to position [1475, 0]
